Goal: Task Accomplishment & Management: Manage account settings

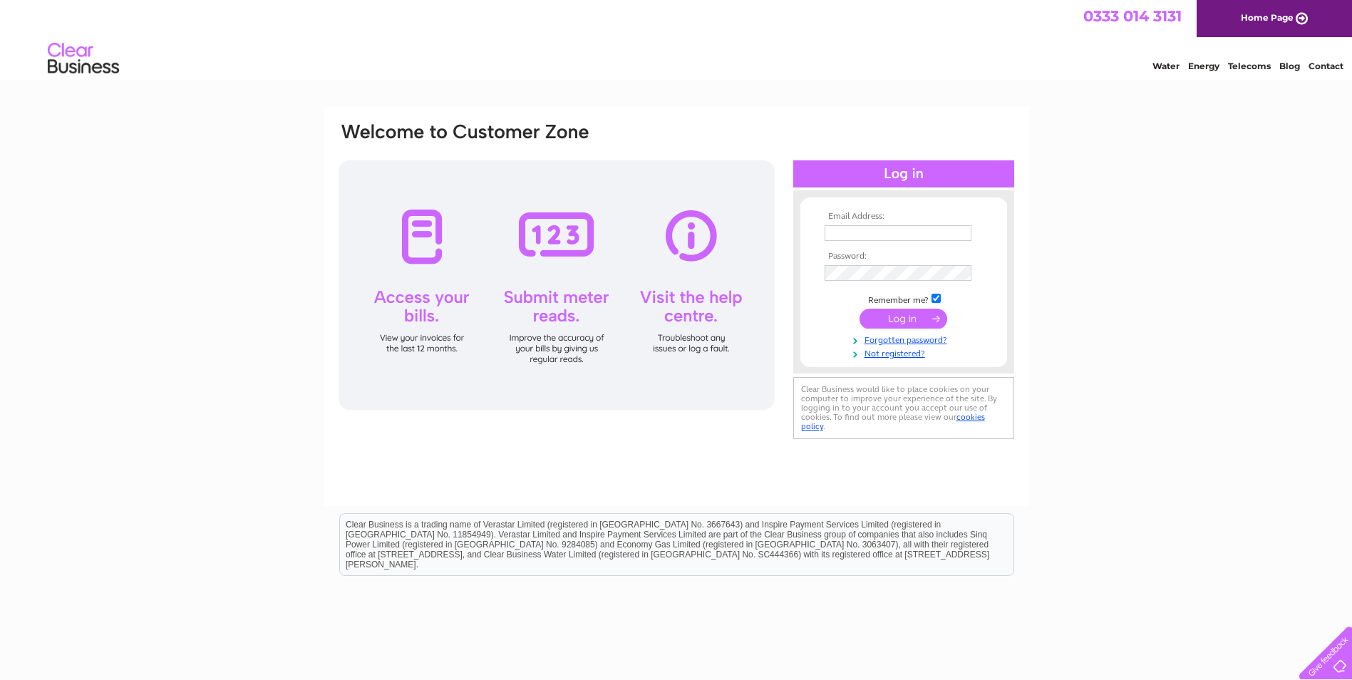
click at [898, 235] on input "text" at bounding box center [897, 233] width 147 height 16
type input "[DOMAIN_NAME][EMAIL_ADDRESS][DOMAIN_NAME]"
click at [914, 324] on input "submit" at bounding box center [903, 320] width 88 height 20
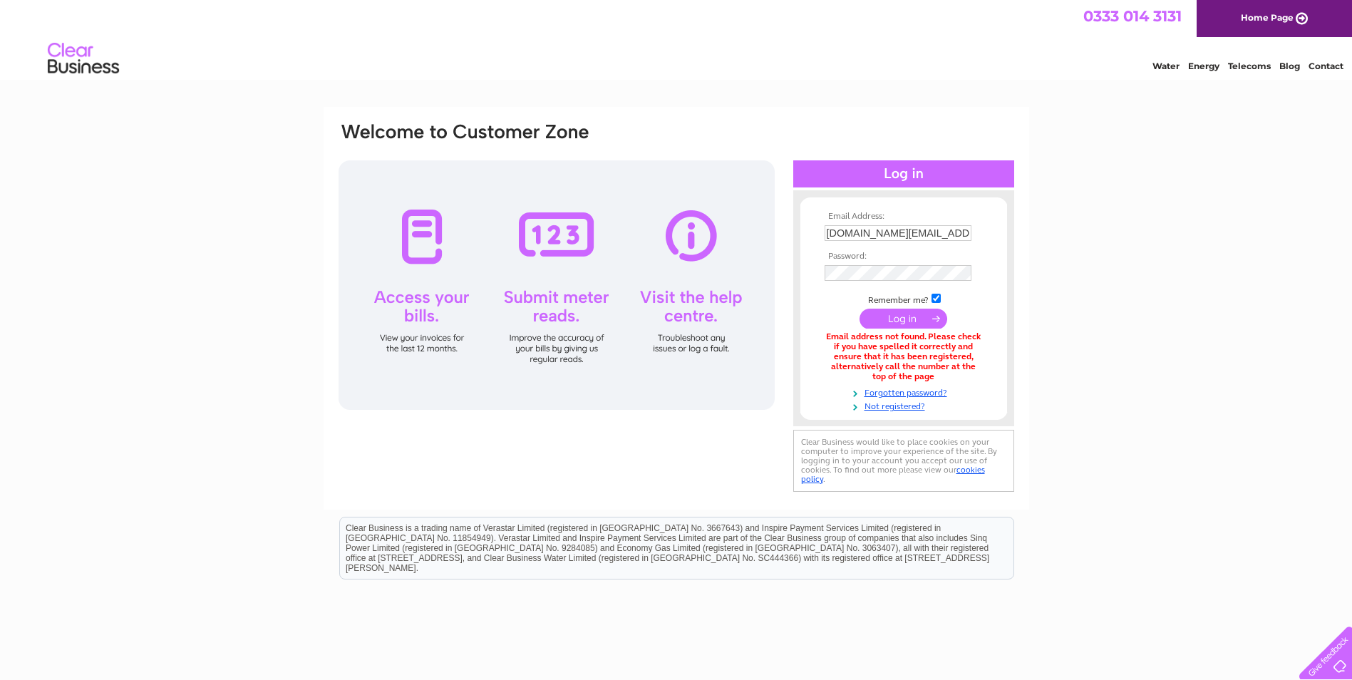
click at [931, 318] on input "submit" at bounding box center [903, 318] width 88 height 20
click at [965, 234] on input "[DOMAIN_NAME][EMAIL_ADDRESS][DOMAIN_NAME]" at bounding box center [897, 233] width 147 height 16
click at [1149, 382] on div "Email Address: pdtimms.design@gmail.com Password: Forgotten password?" at bounding box center [676, 431] width 1352 height 648
click at [960, 237] on input "[DOMAIN_NAME][EMAIL_ADDRESS][DOMAIN_NAME]" at bounding box center [897, 233] width 147 height 16
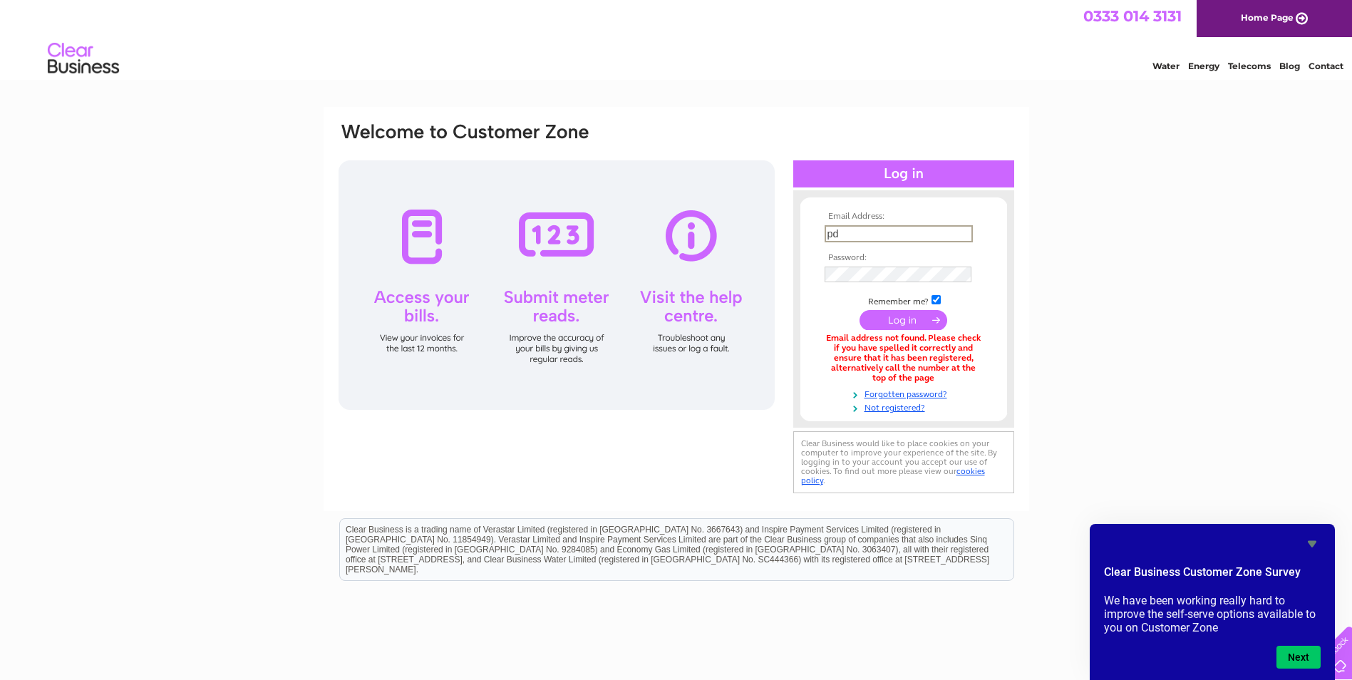
type input "p"
type input "pdtimms@btconnect.com"
click at [1230, 317] on div "Email Address: pdtimms@btconnect.com Password: Forgotten password?" at bounding box center [676, 431] width 1352 height 648
click at [896, 324] on input "submit" at bounding box center [903, 320] width 88 height 20
